Goal: Find contact information: Find contact information

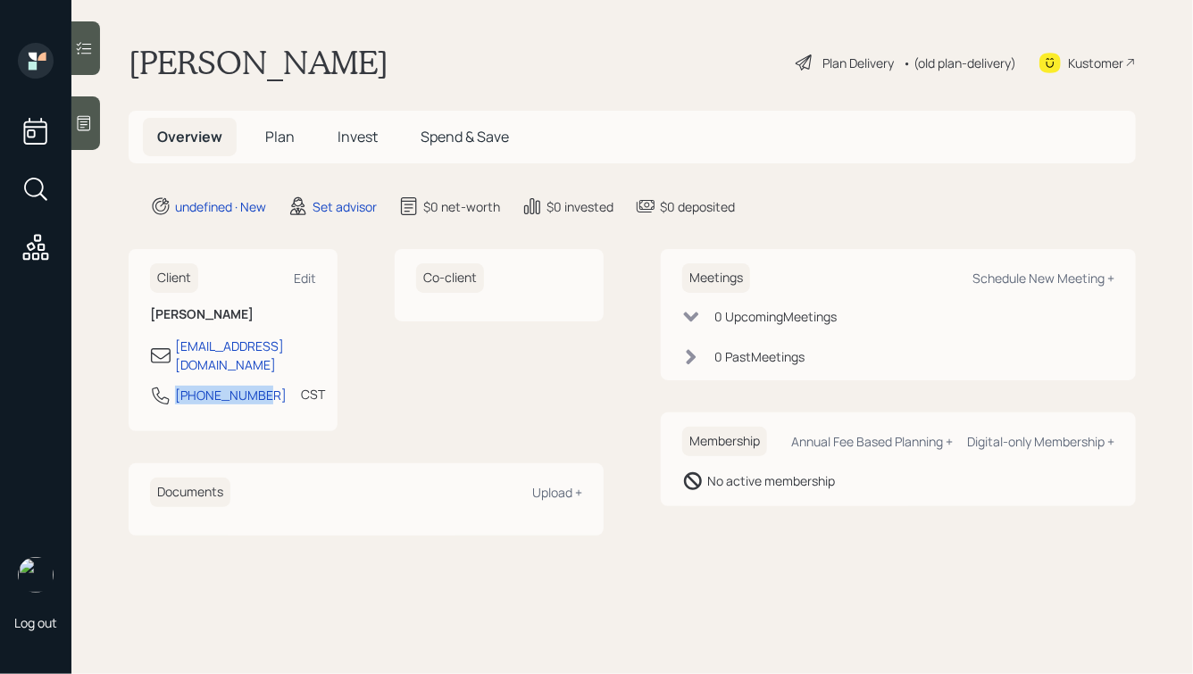
drag, startPoint x: 263, startPoint y: 379, endPoint x: 156, endPoint y: 380, distance: 107.1
click at [156, 385] on div "[PHONE_NUMBER] CST Currently 9:31 AM" at bounding box center [233, 401] width 166 height 32
copy div "[PHONE_NUMBER]"
